Goal: Transaction & Acquisition: Subscribe to service/newsletter

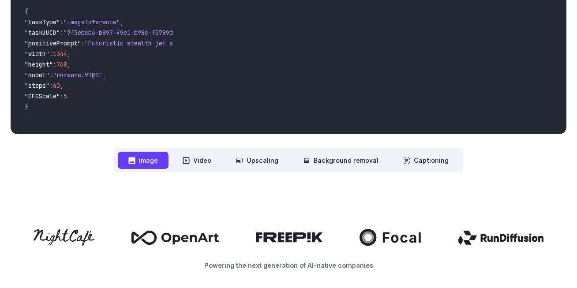
scroll to position [381, 0]
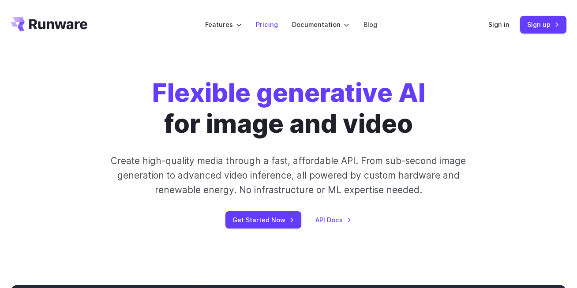
click at [268, 25] on link "Pricing" at bounding box center [267, 24] width 22 height 10
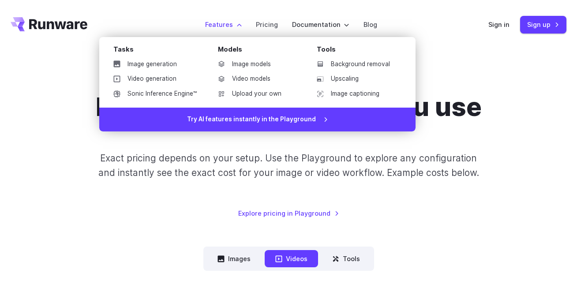
click at [228, 27] on label "Features" at bounding box center [223, 24] width 37 height 10
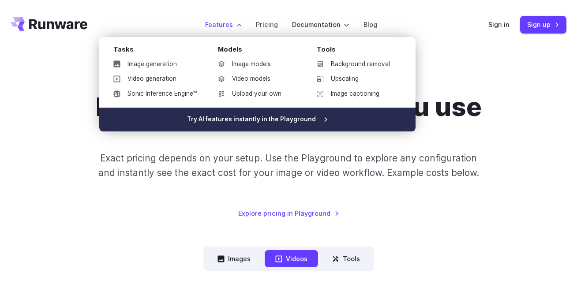
click at [233, 116] on link "Try AI features instantly in the Playground" at bounding box center [257, 120] width 316 height 24
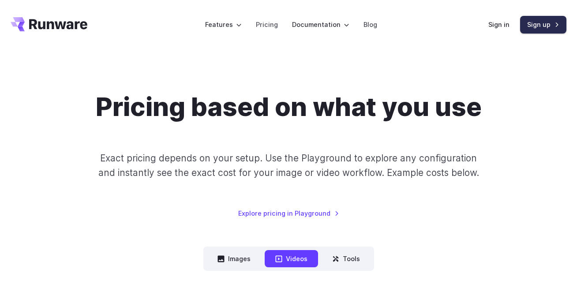
click at [530, 24] on link "Sign up" at bounding box center [543, 24] width 46 height 17
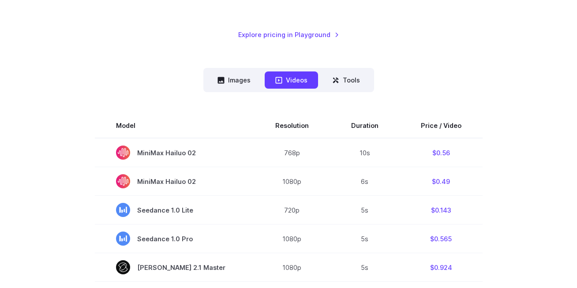
scroll to position [178, 0]
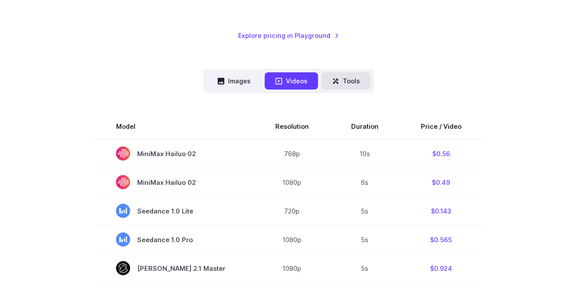
click at [345, 85] on button "Tools" at bounding box center [346, 80] width 49 height 17
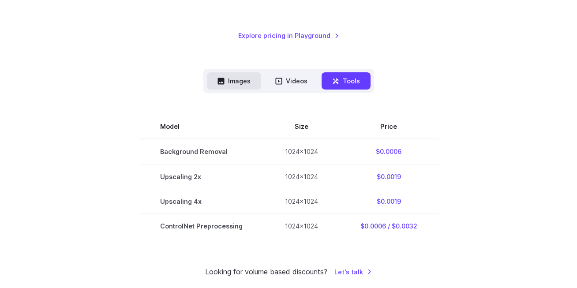
click at [241, 83] on button "Images" at bounding box center [234, 80] width 54 height 17
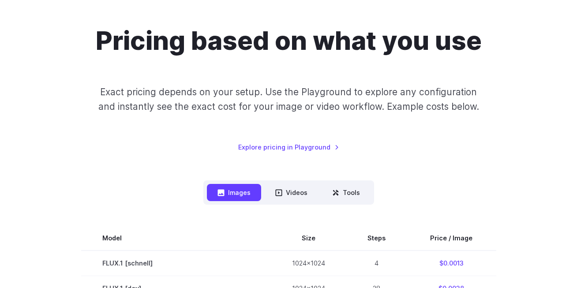
scroll to position [0, 0]
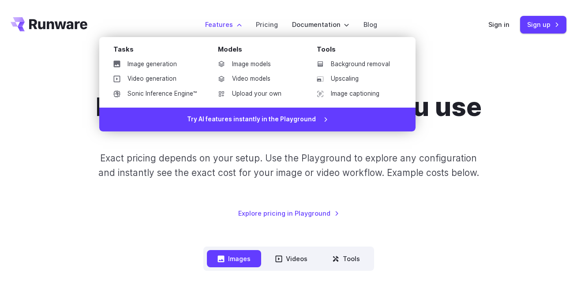
click at [227, 30] on li "Features Tasks Image generation Video generation Sonic Inference Engine™ Models…" at bounding box center [223, 24] width 51 height 24
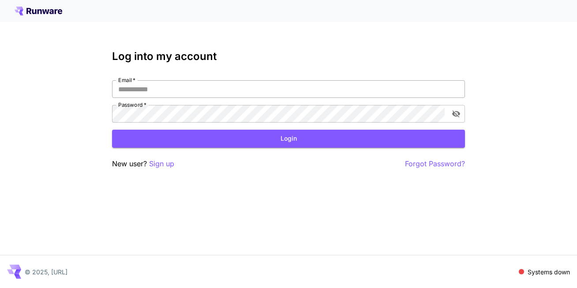
click at [145, 93] on input "Email   *" at bounding box center [288, 89] width 353 height 18
click at [41, 10] on icon at bounding box center [39, 11] width 4 height 5
drag, startPoint x: 529, startPoint y: 273, endPoint x: 571, endPoint y: 271, distance: 41.5
click at [574, 271] on div "© 2025, Runware.ai Systems down" at bounding box center [288, 271] width 577 height 33
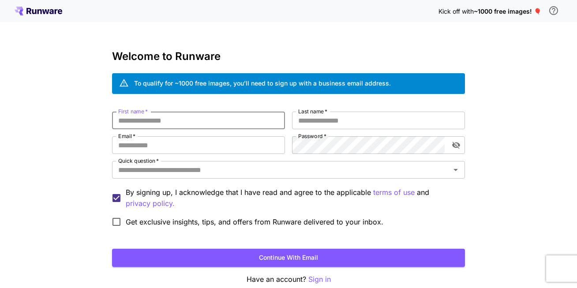
click at [201, 118] on input "First name   *" at bounding box center [198, 121] width 173 height 18
click at [170, 121] on input "First name   *" at bounding box center [198, 121] width 173 height 18
click at [40, 11] on icon at bounding box center [39, 11] width 48 height 9
